Goal: Transaction & Acquisition: Purchase product/service

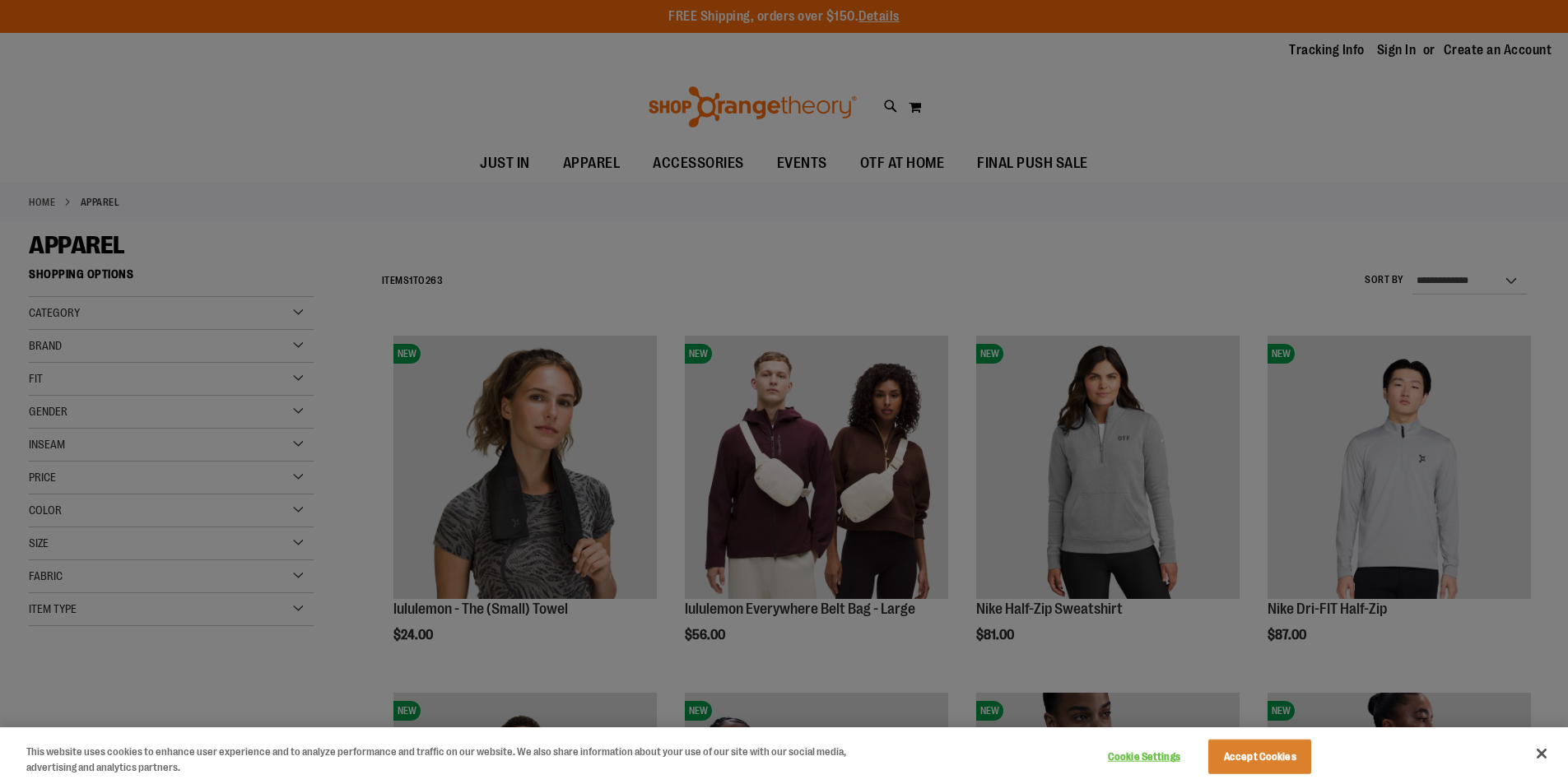
click at [1266, 271] on div at bounding box center [784, 392] width 1568 height 784
click at [1538, 751] on button "Close" at bounding box center [1542, 753] width 36 height 36
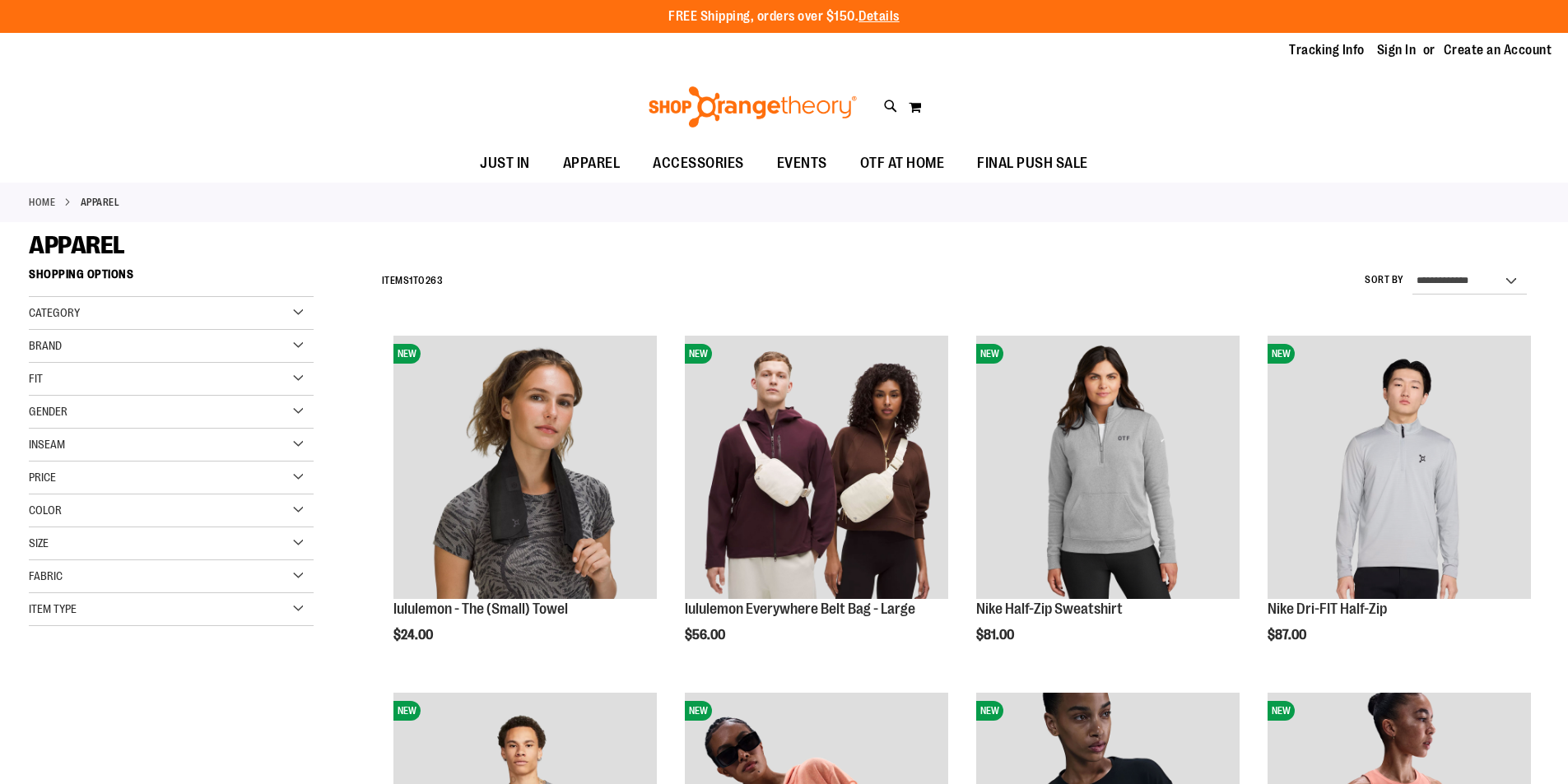
click at [84, 340] on div "Brand" at bounding box center [171, 346] width 285 height 33
click at [79, 310] on span "Category" at bounding box center [55, 313] width 51 height 13
click at [67, 512] on link "Orangetheory" at bounding box center [162, 513] width 274 height 18
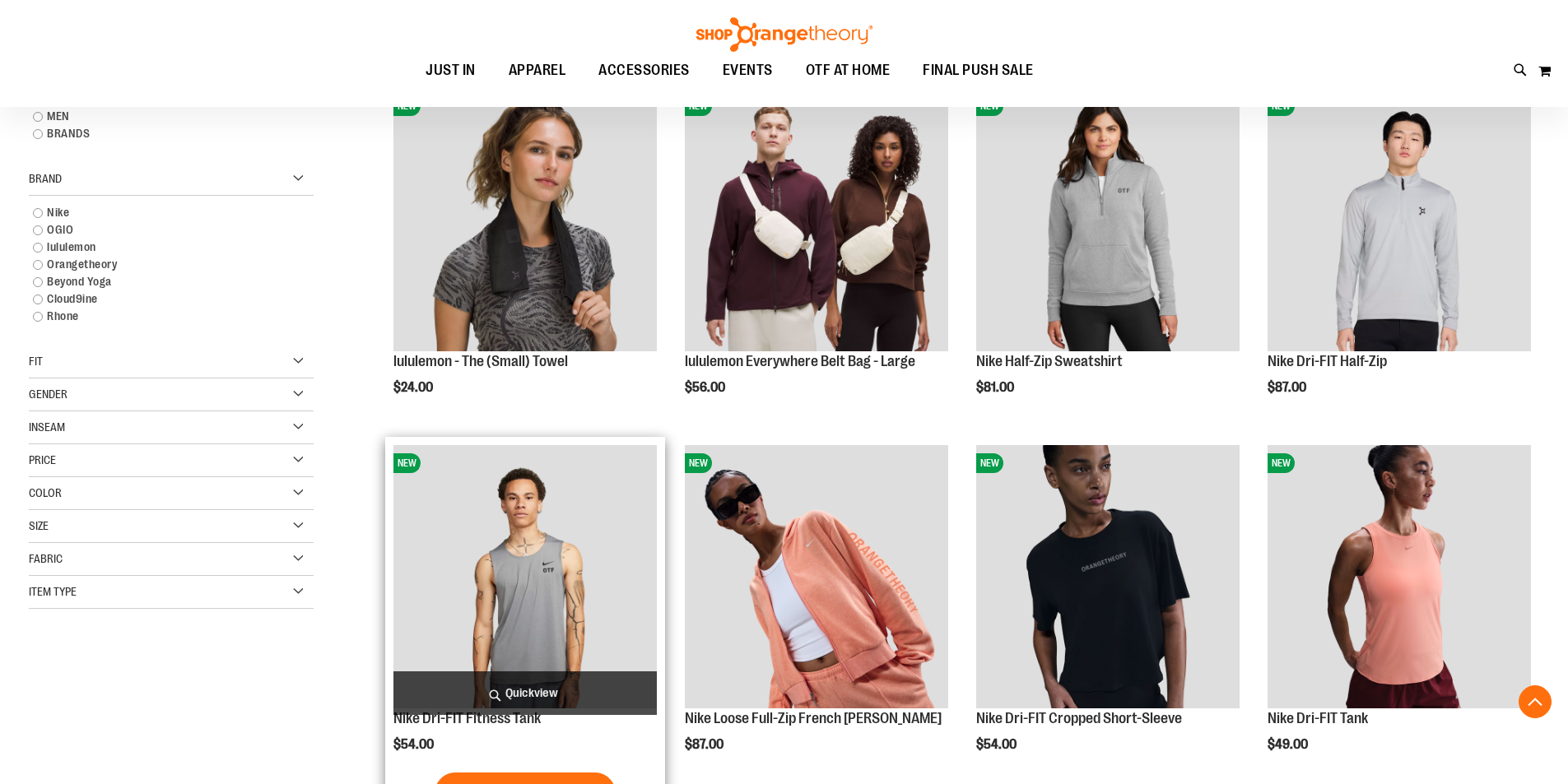
scroll to position [260, 0]
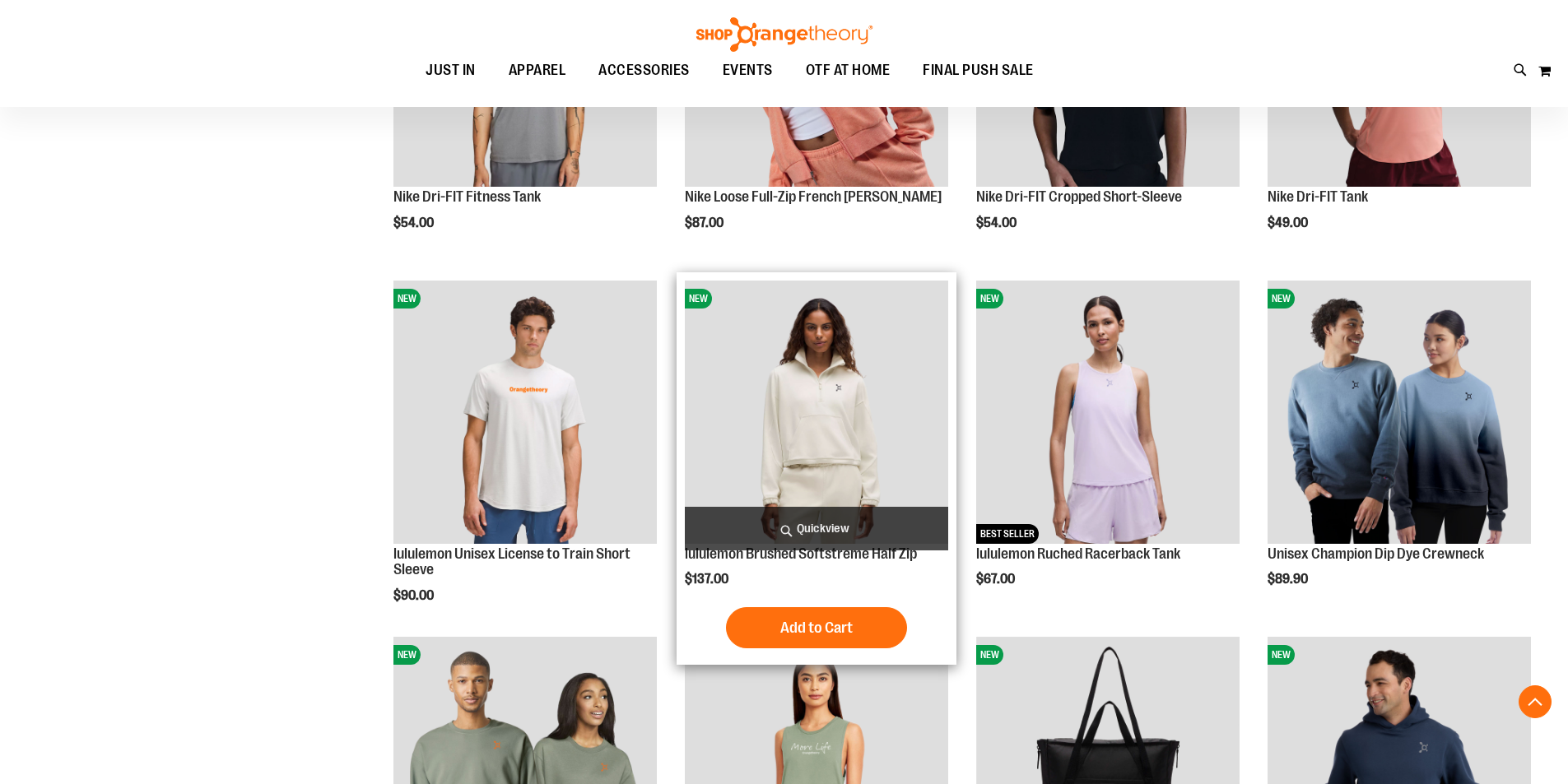
scroll to position [809, 0]
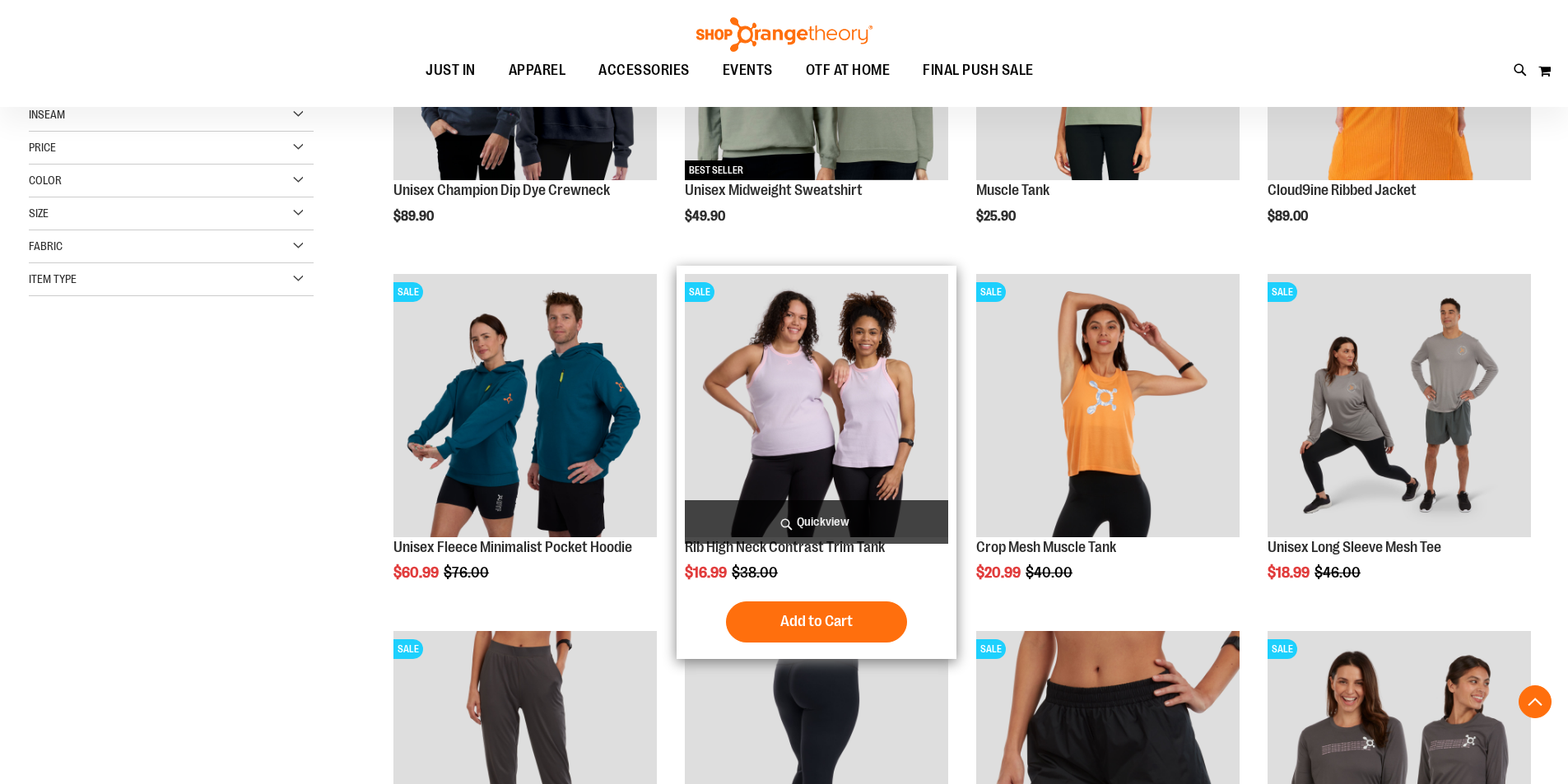
scroll to position [672, 0]
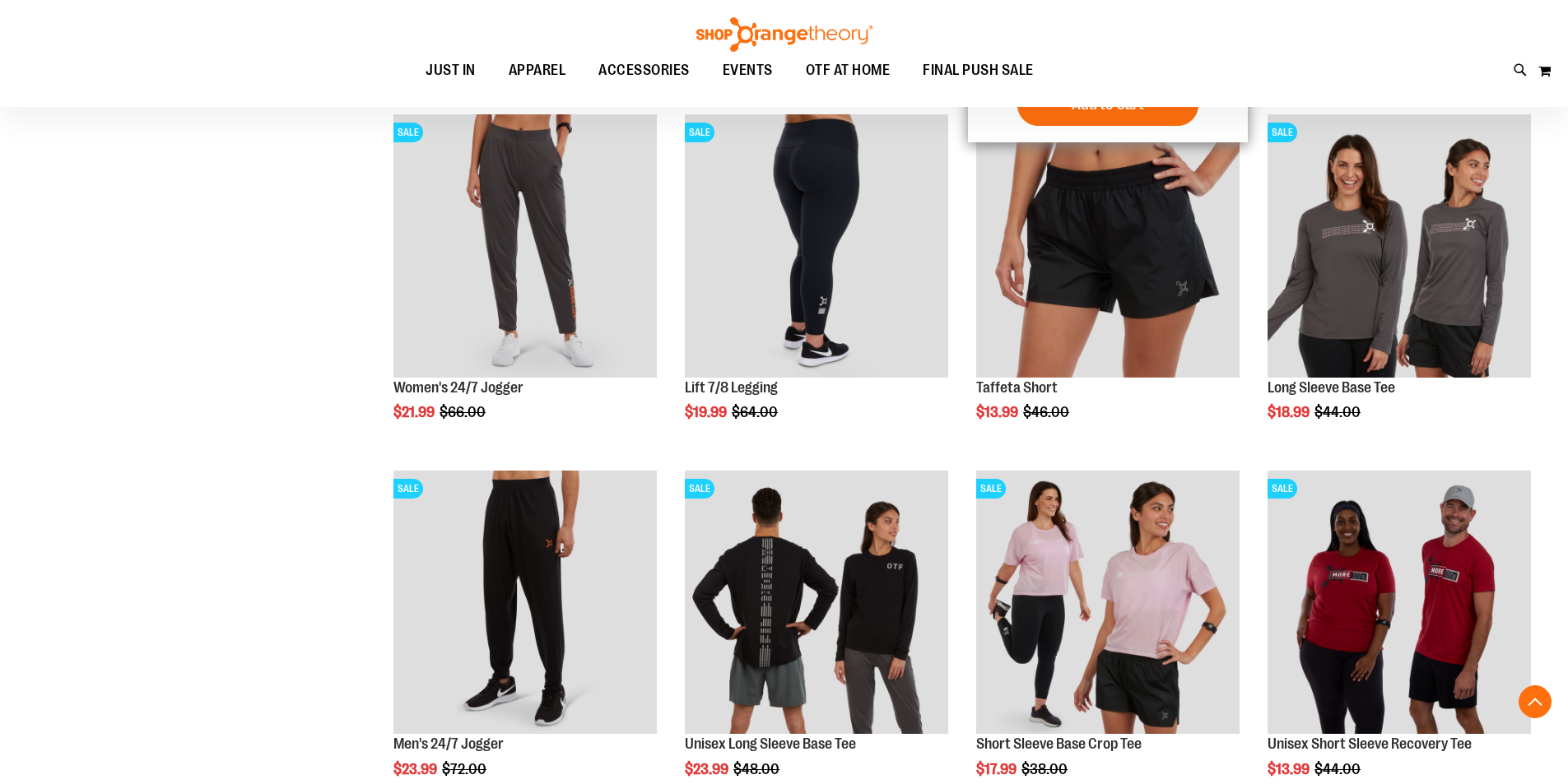
scroll to position [946, 0]
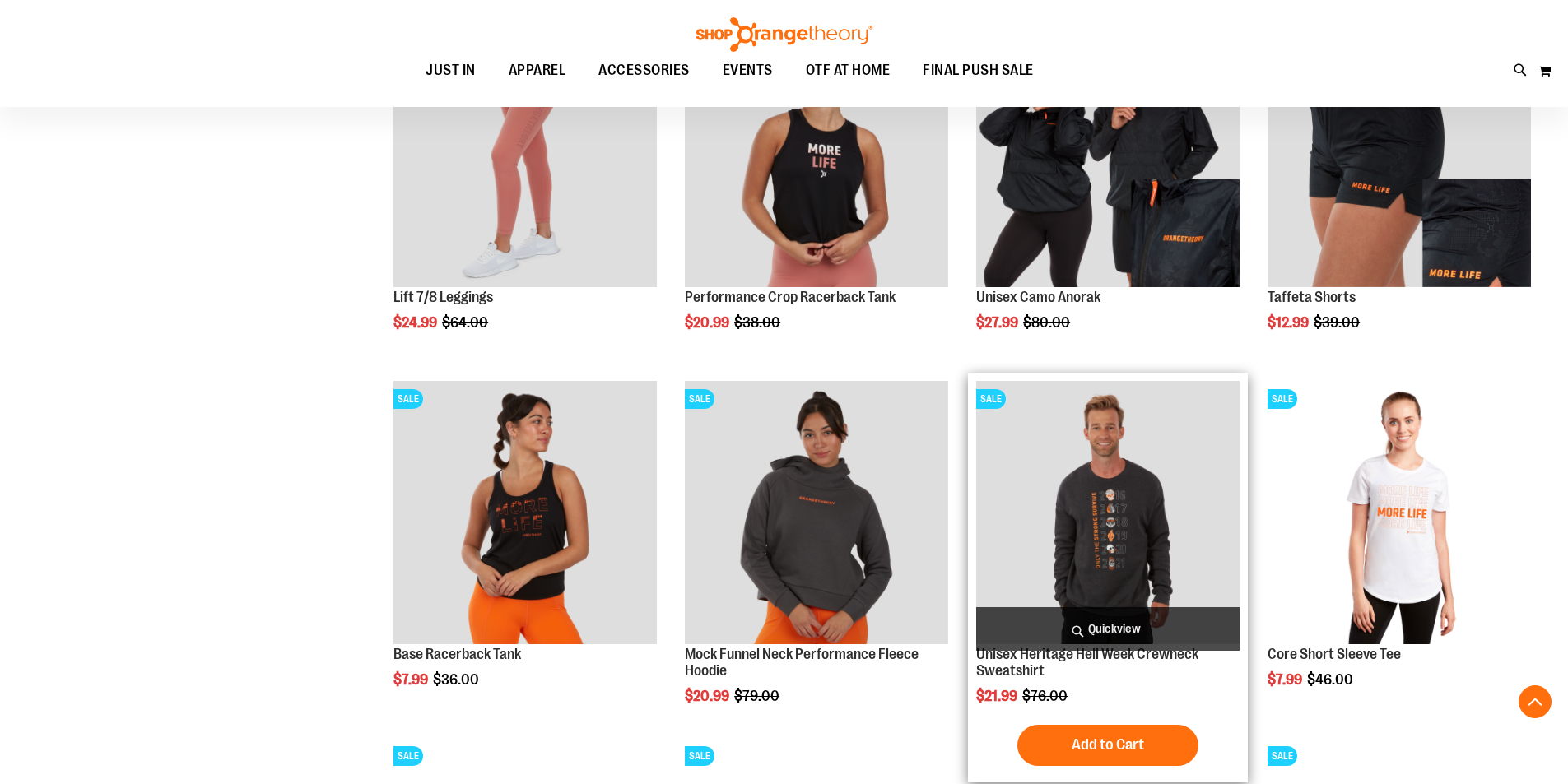
scroll to position [2132, 0]
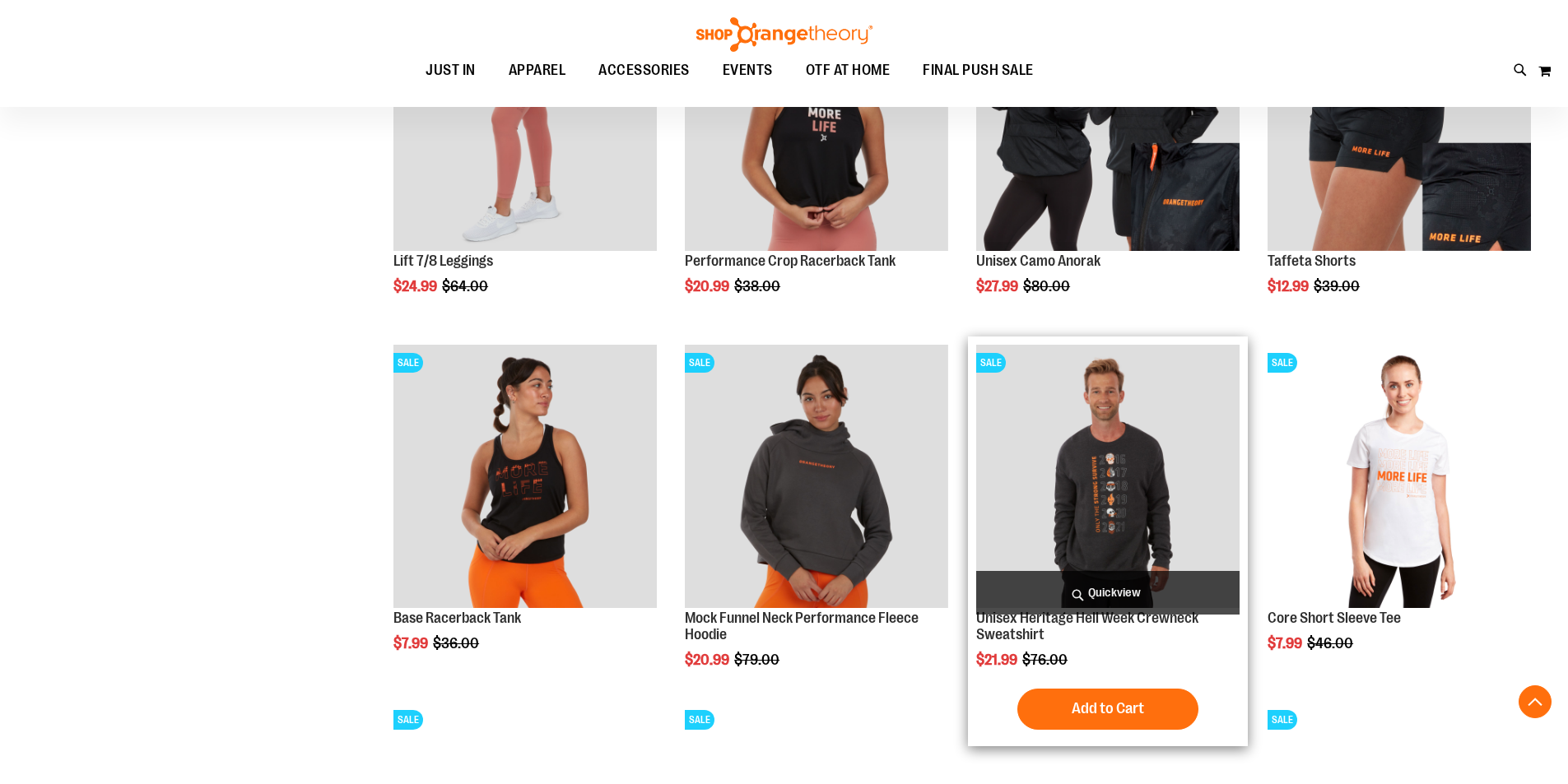
click at [1132, 472] on img "product" at bounding box center [1108, 477] width 263 height 263
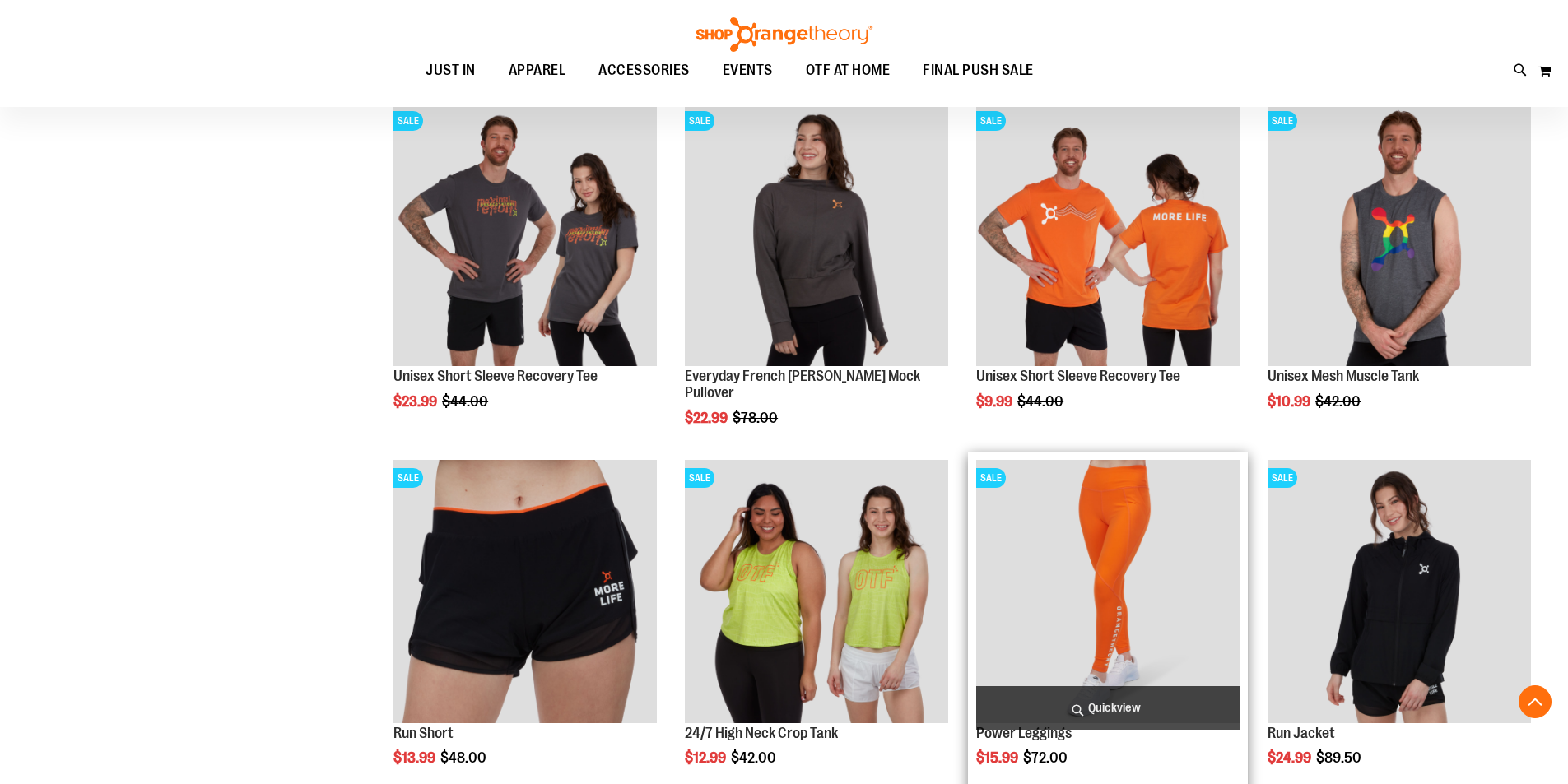
scroll to position [409, 0]
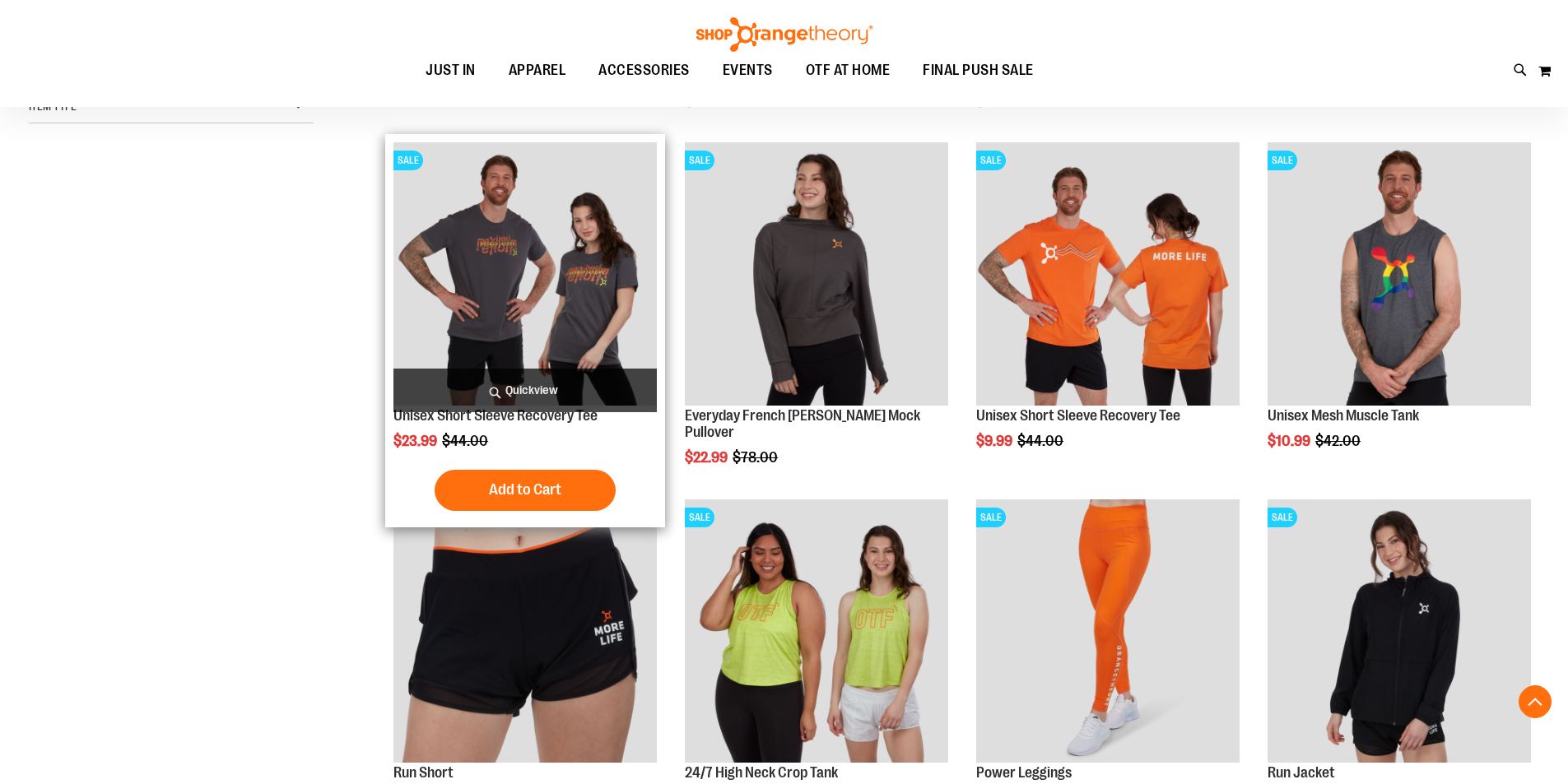
click at [530, 295] on img "product" at bounding box center [525, 274] width 263 height 263
click at [525, 397] on span "Quickview" at bounding box center [525, 390] width 263 height 43
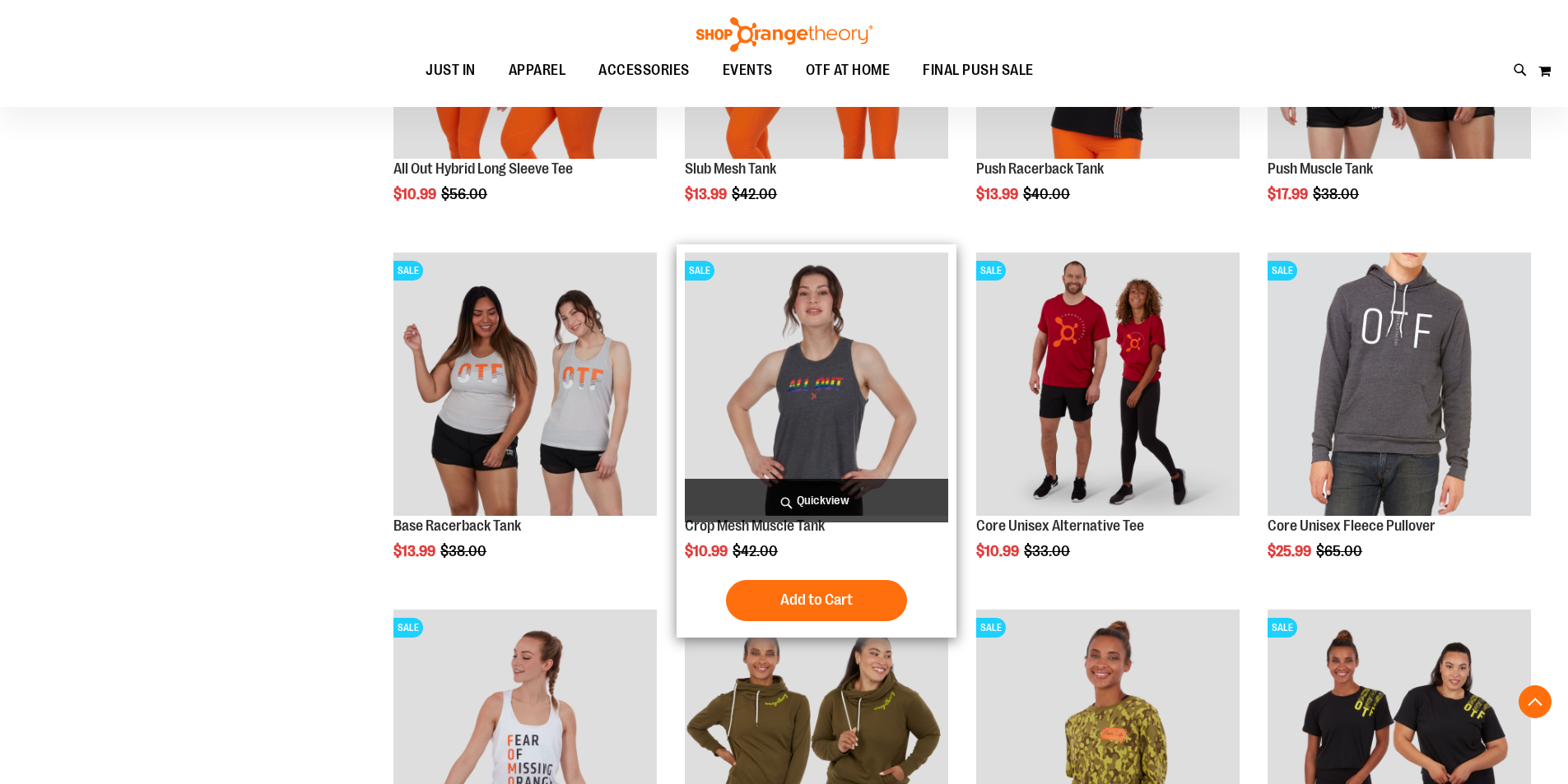
scroll to position [1784, 0]
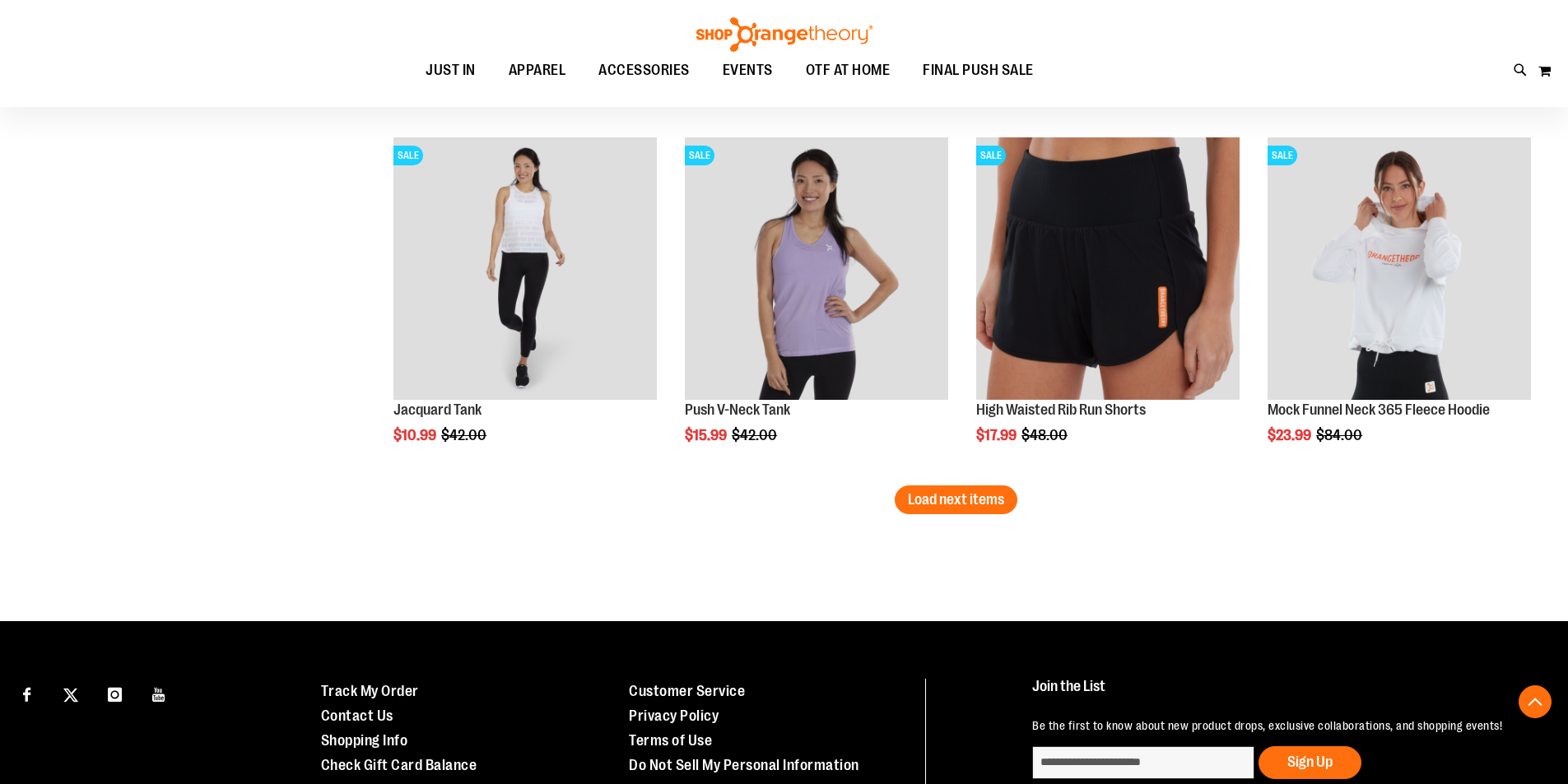
scroll to position [3093, 0]
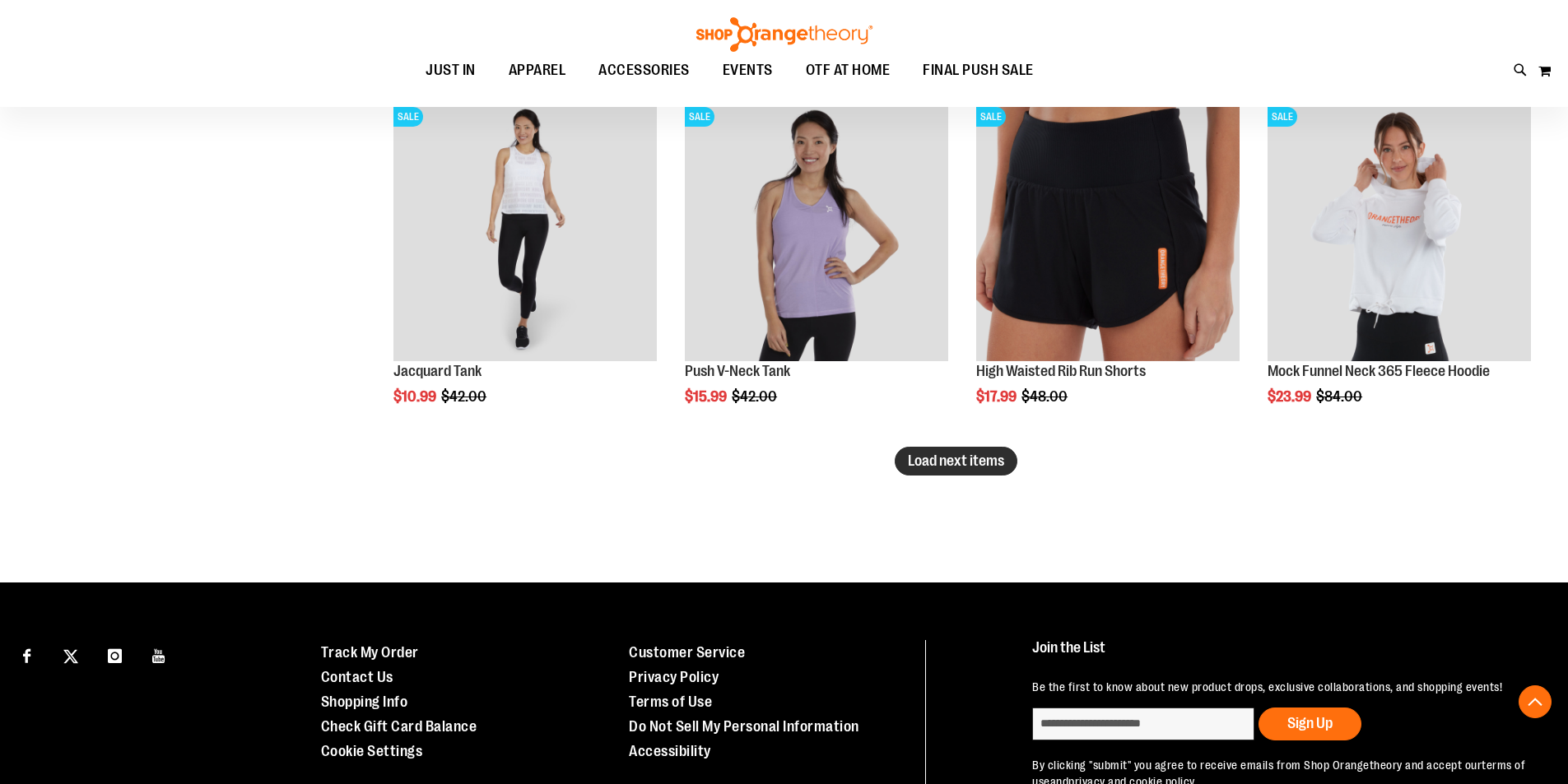
click at [991, 457] on span "Load next items" at bounding box center [955, 461] width 96 height 17
